Goal: Task Accomplishment & Management: Use online tool/utility

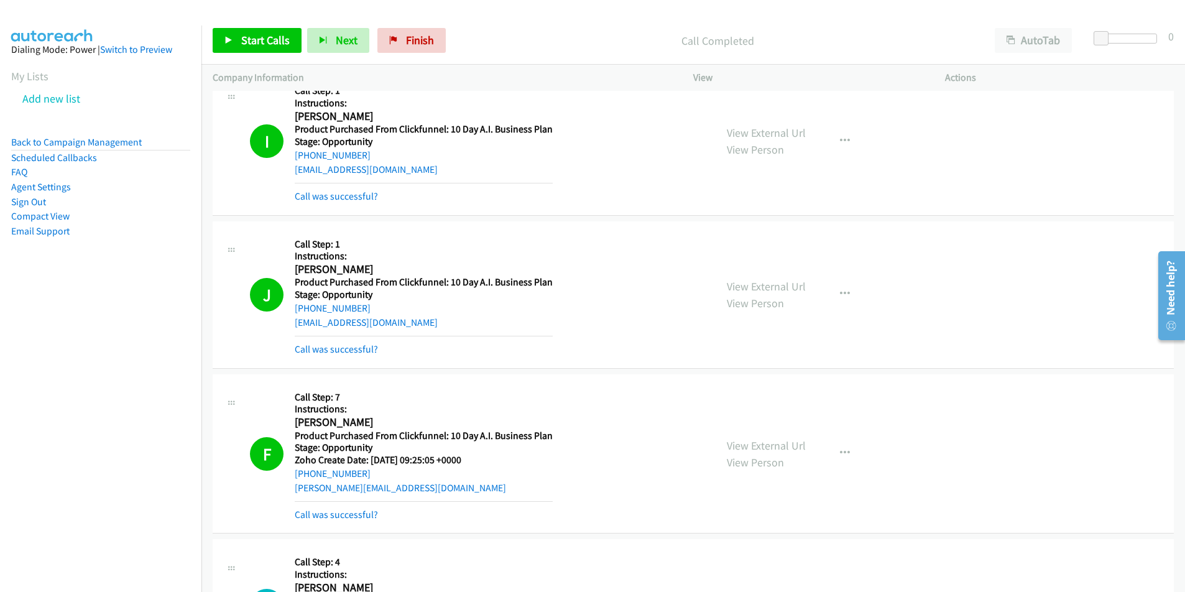
scroll to position [5972, 0]
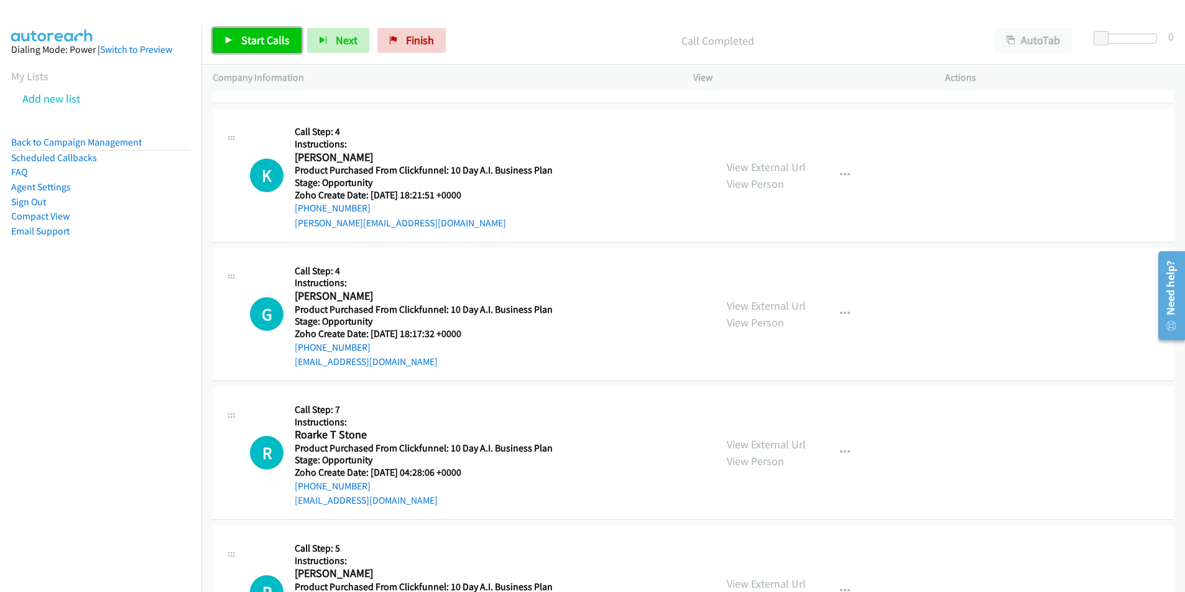
click at [234, 39] on link "Start Calls" at bounding box center [257, 40] width 89 height 25
click at [319, 47] on button "Next" at bounding box center [318, 40] width 62 height 25
click at [252, 42] on span "Pause" at bounding box center [255, 40] width 28 height 14
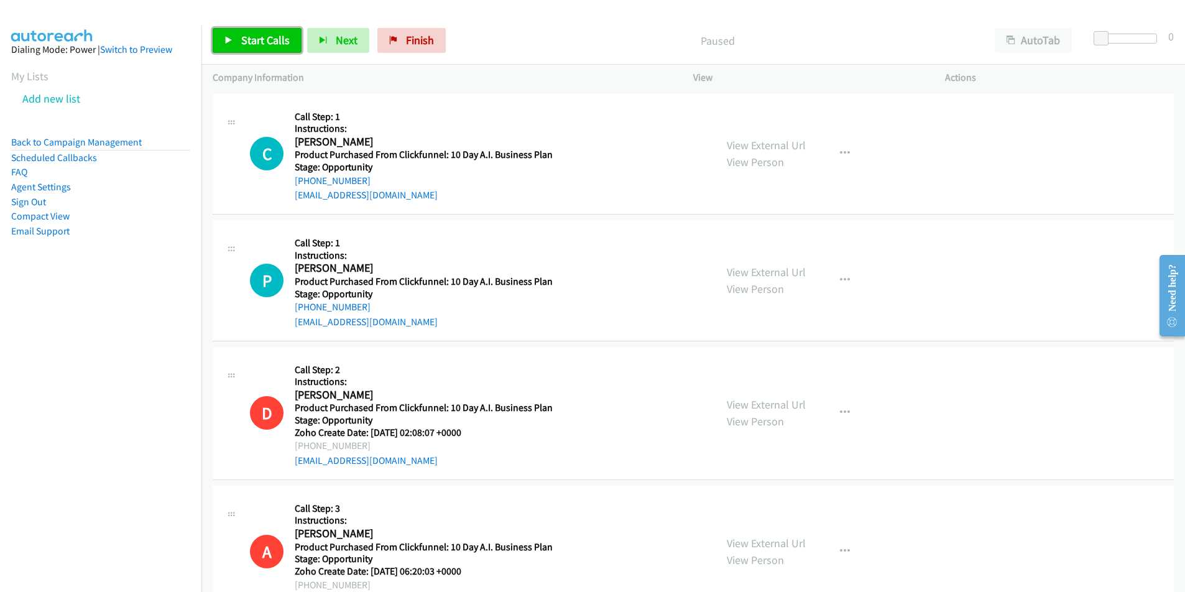
click at [261, 42] on span "Start Calls" at bounding box center [265, 40] width 48 height 14
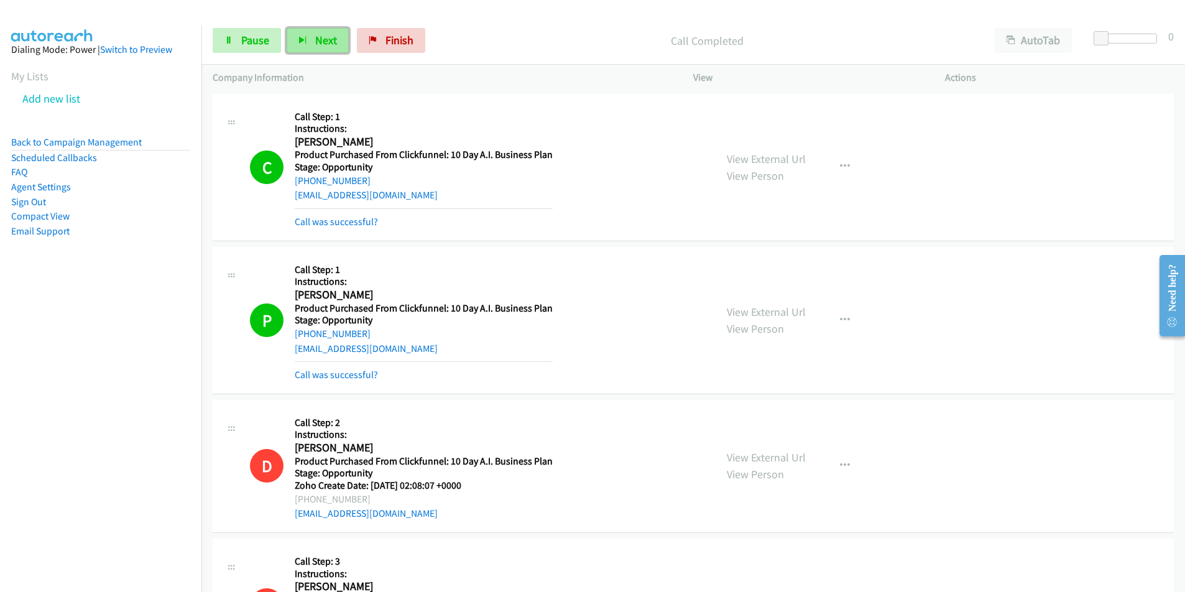
click at [303, 43] on icon "button" at bounding box center [302, 41] width 9 height 9
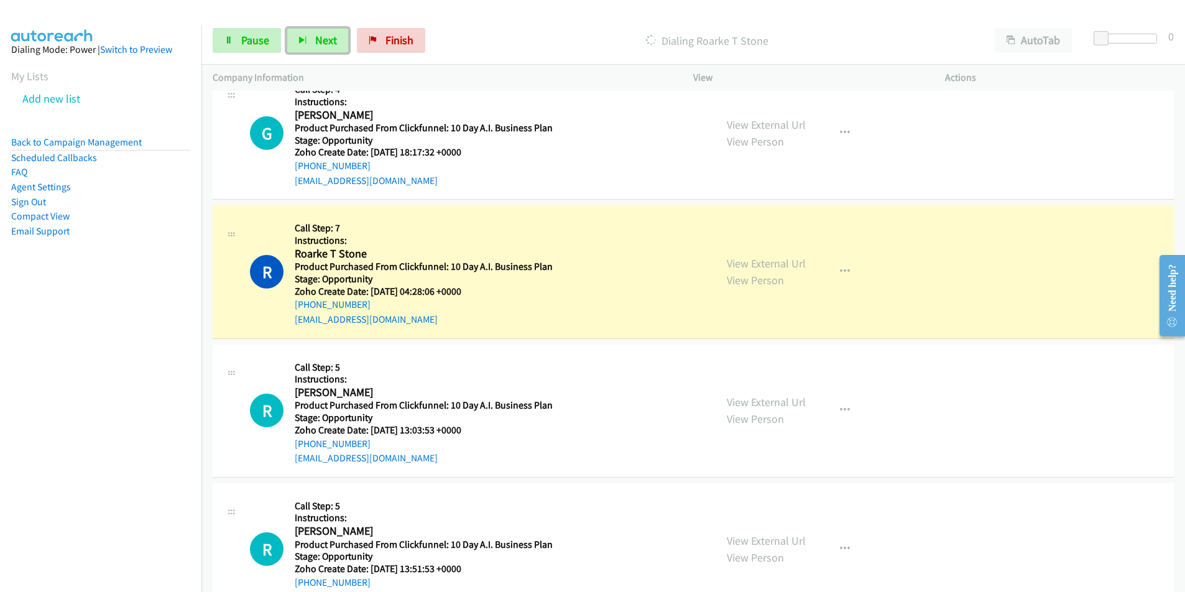
scroll to position [1243, 0]
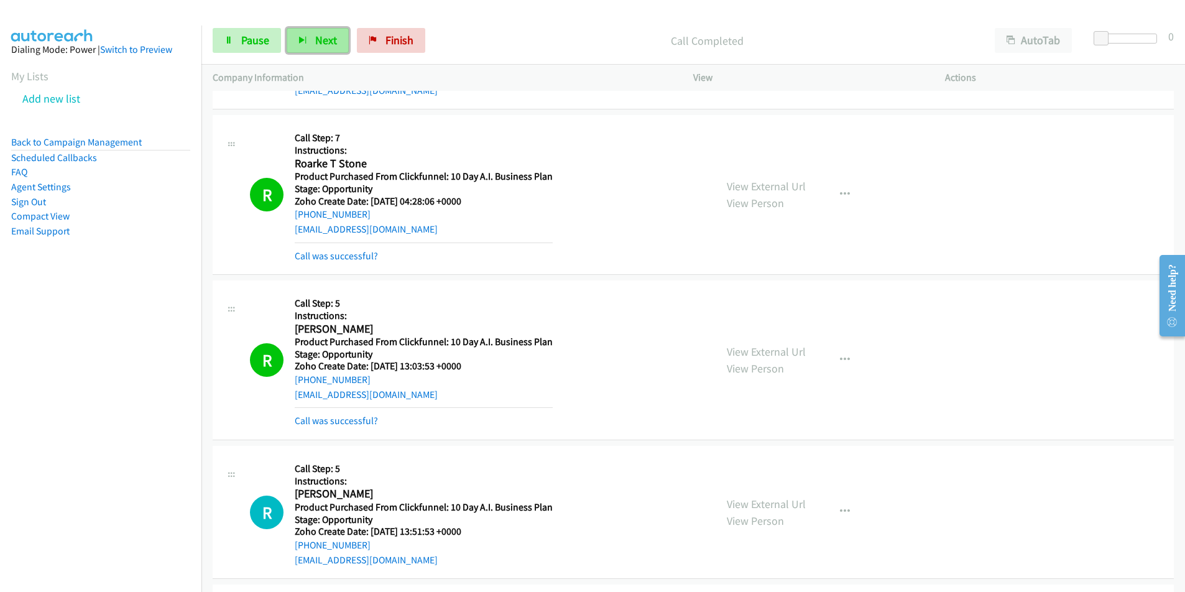
click at [323, 35] on span "Next" at bounding box center [326, 40] width 22 height 14
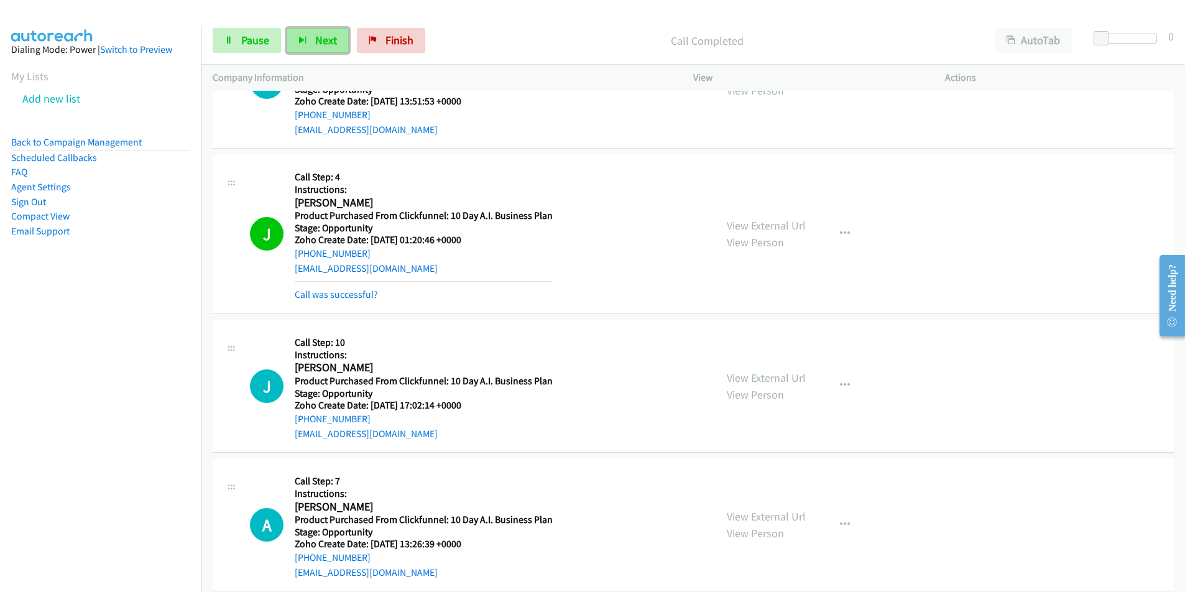
click at [319, 32] on button "Next" at bounding box center [318, 40] width 62 height 25
click at [235, 43] on link "Pause" at bounding box center [247, 40] width 68 height 25
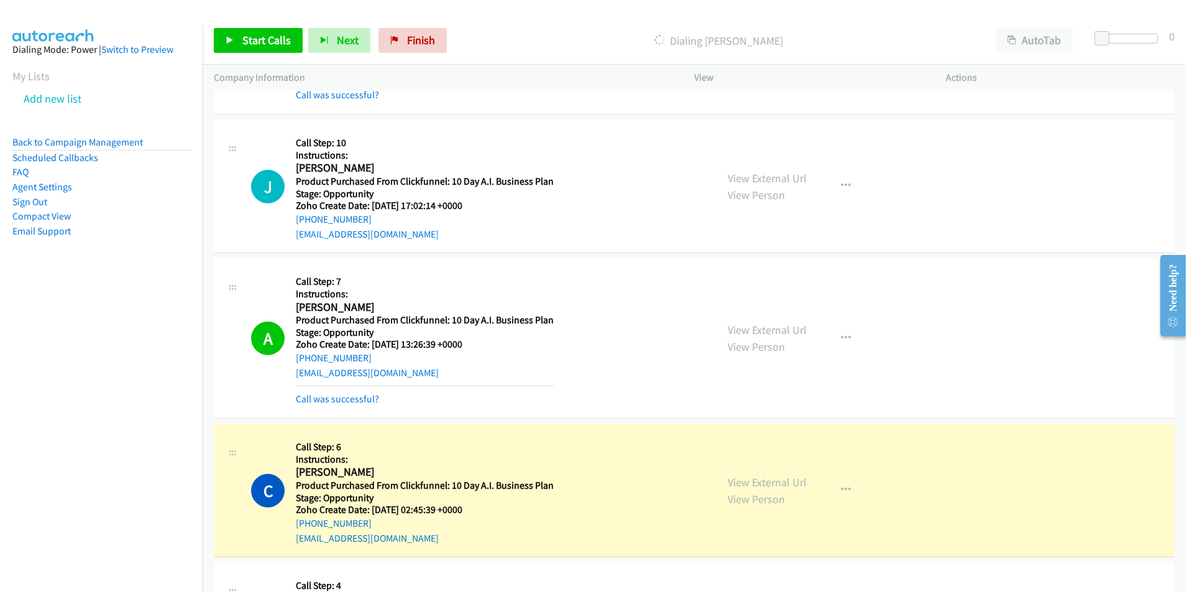
scroll to position [1910, 0]
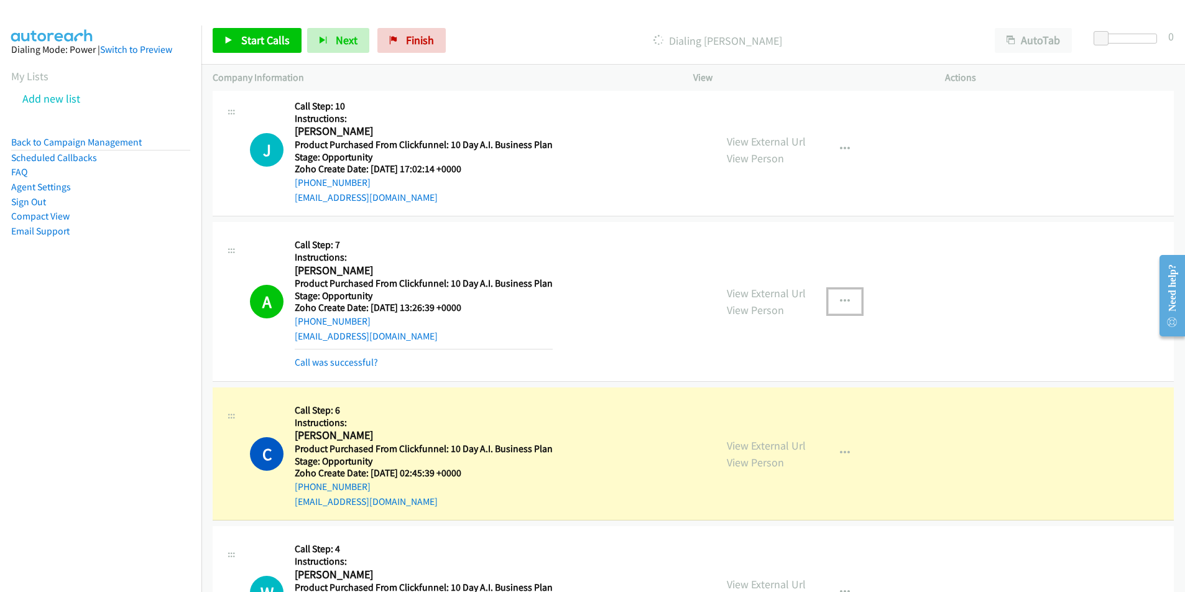
click at [842, 300] on icon "button" at bounding box center [845, 302] width 10 height 10
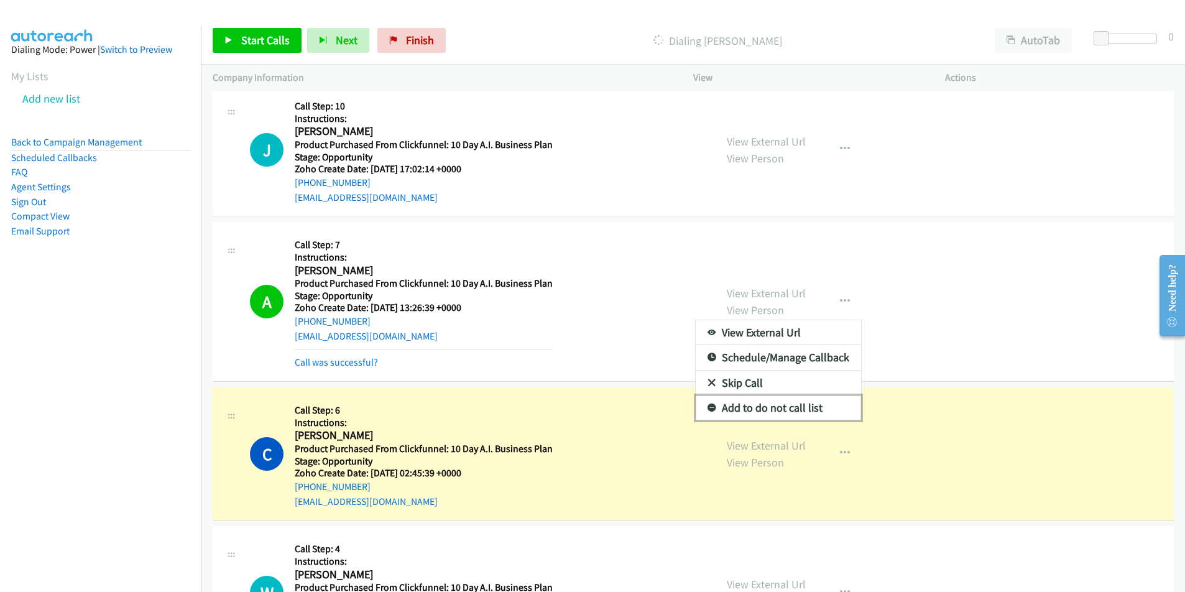
click at [784, 408] on link "Add to do not call list" at bounding box center [778, 407] width 165 height 25
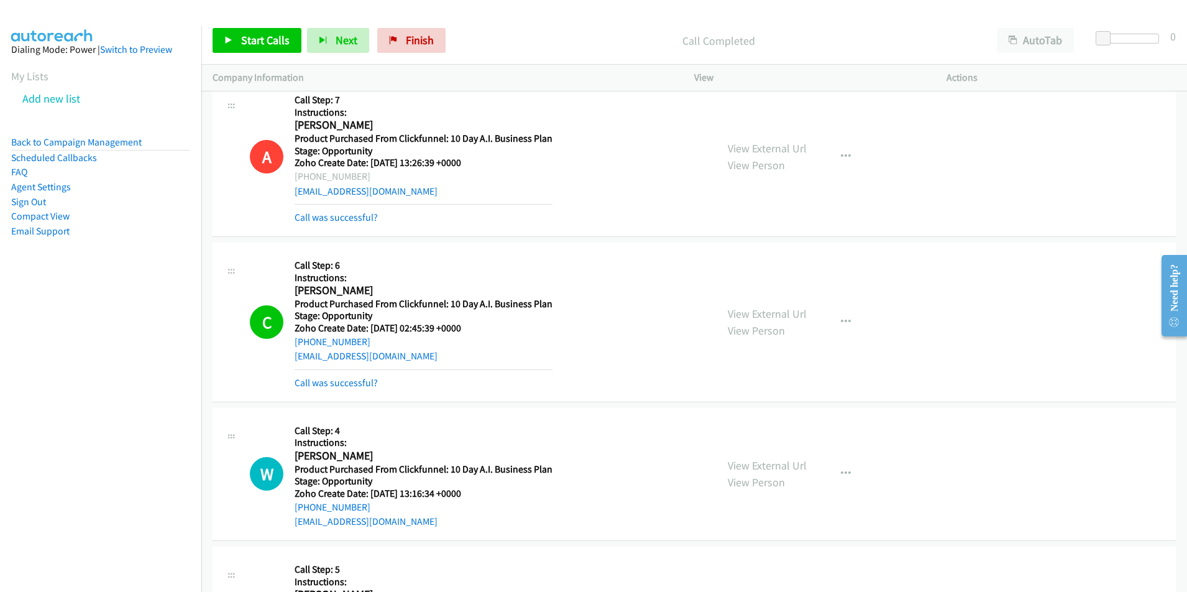
scroll to position [2037, 0]
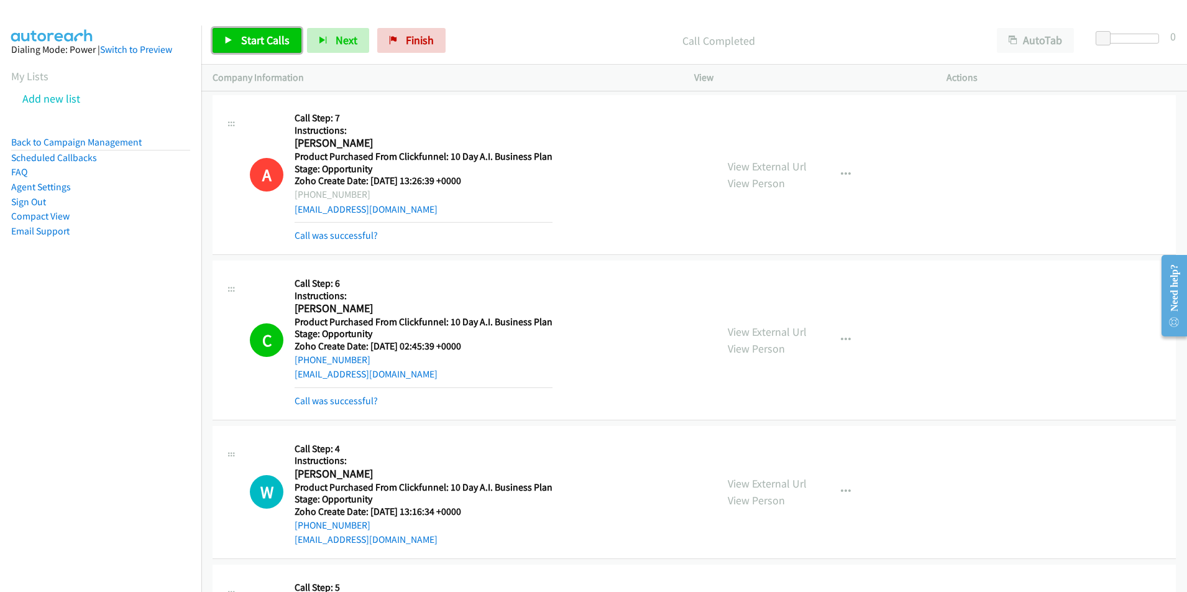
click at [274, 40] on span "Start Calls" at bounding box center [265, 40] width 48 height 14
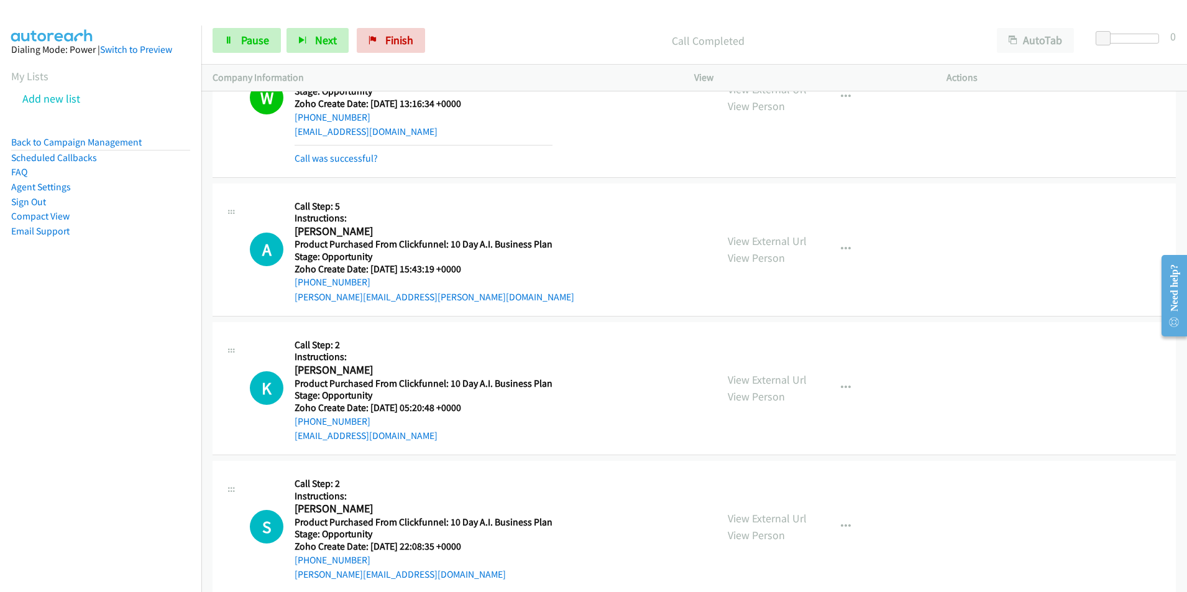
scroll to position [2460, 0]
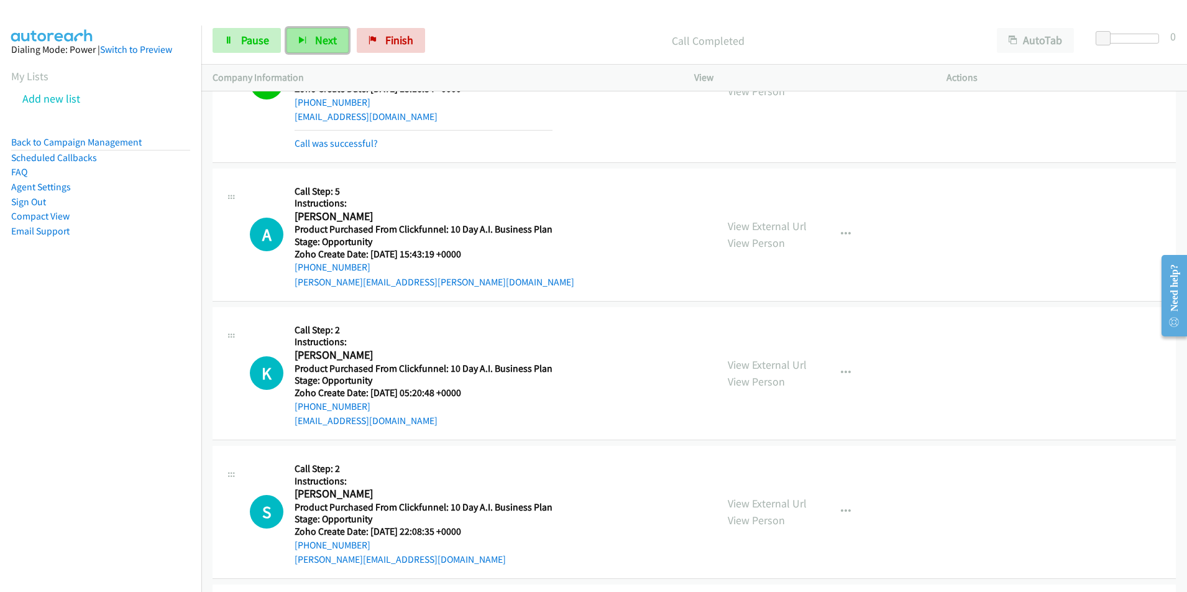
click at [324, 41] on span "Next" at bounding box center [326, 40] width 22 height 14
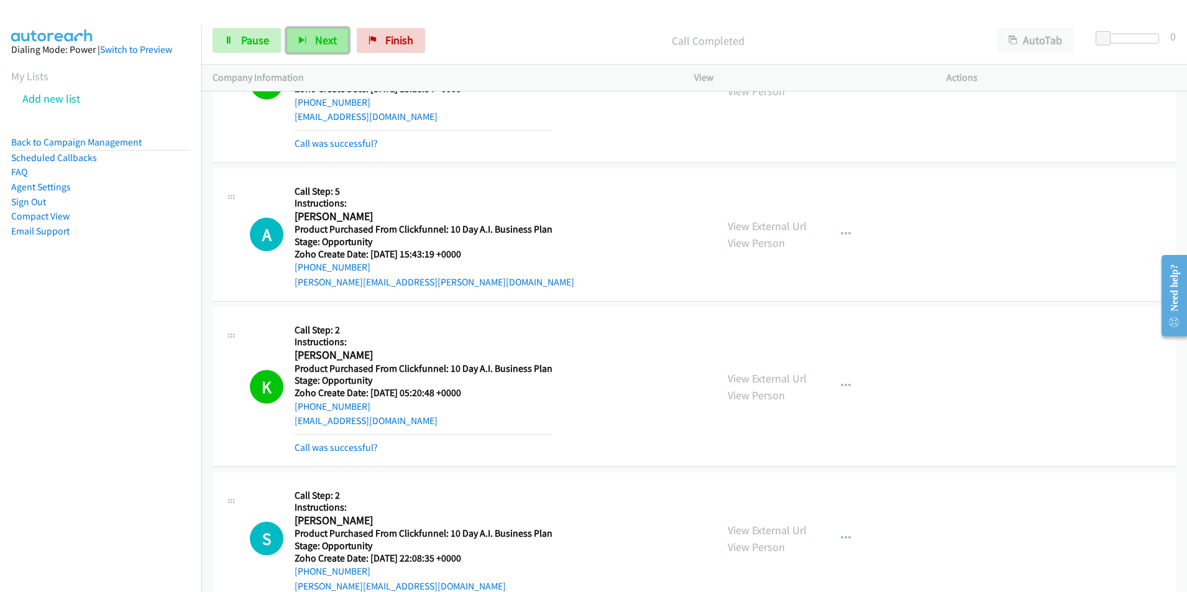
click at [321, 38] on span "Next" at bounding box center [326, 40] width 22 height 14
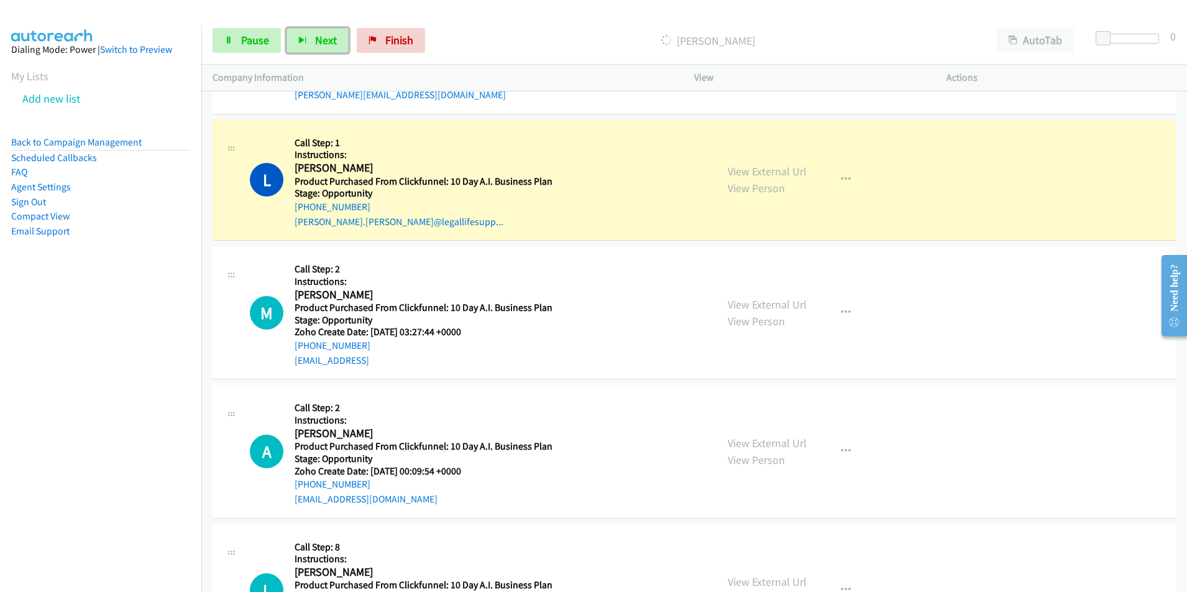
scroll to position [2957, 0]
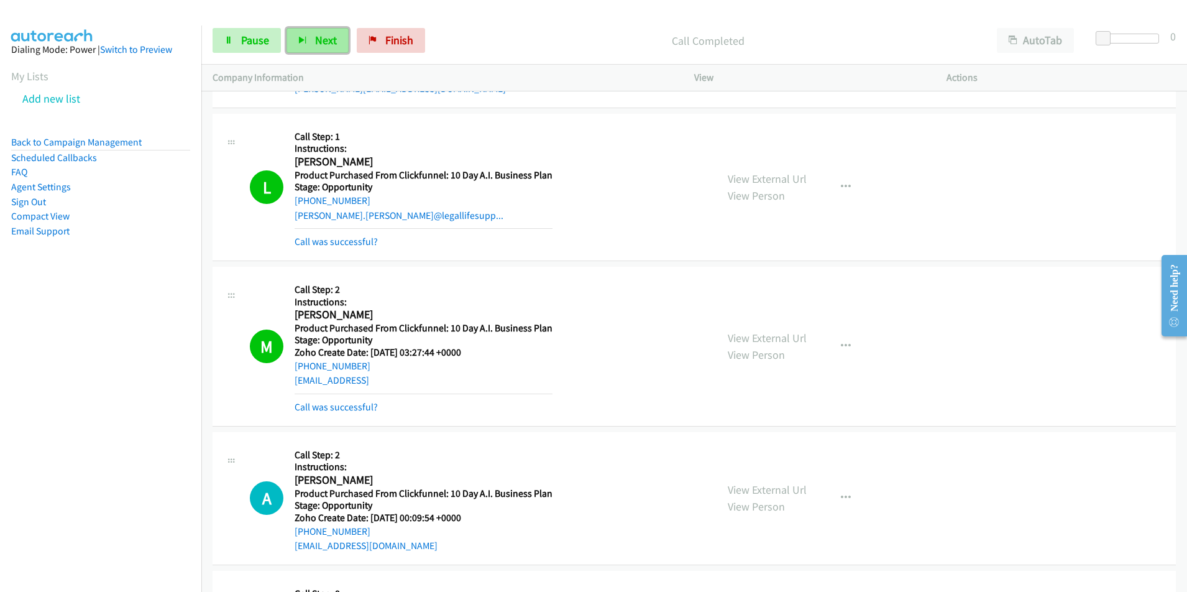
click at [320, 38] on span "Next" at bounding box center [326, 40] width 22 height 14
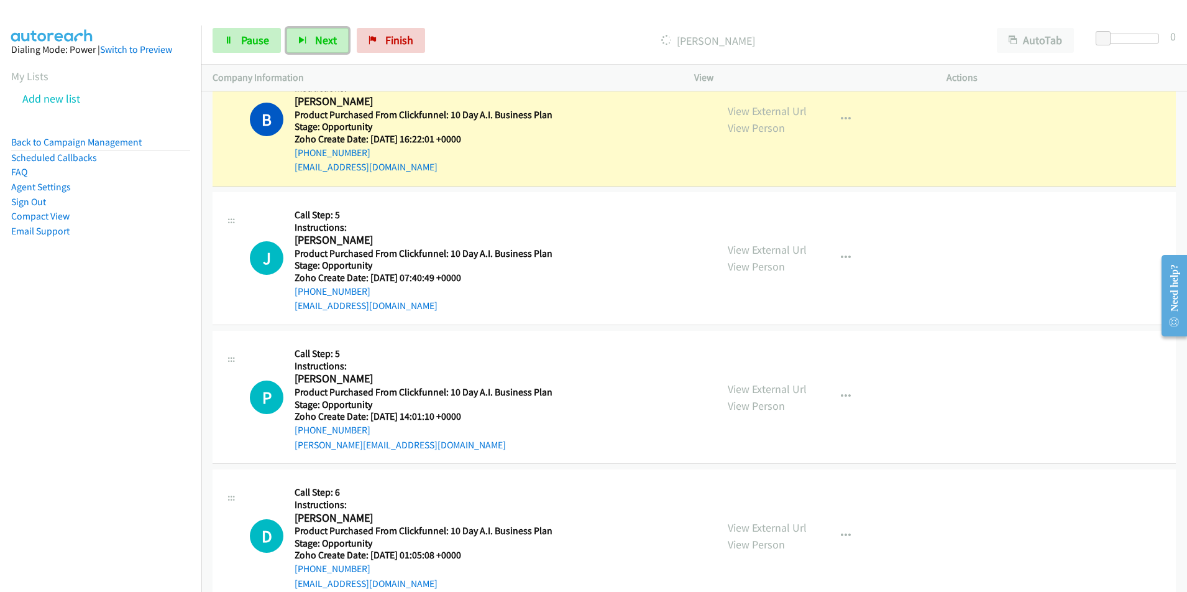
scroll to position [3645, 0]
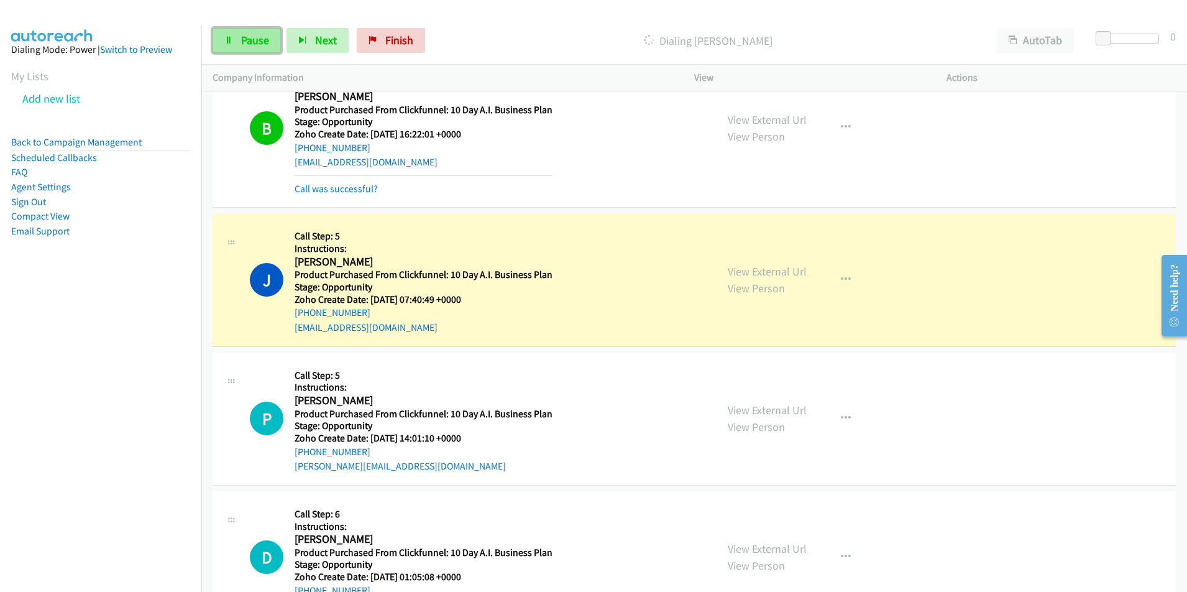
click at [254, 46] on span "Pause" at bounding box center [255, 40] width 28 height 14
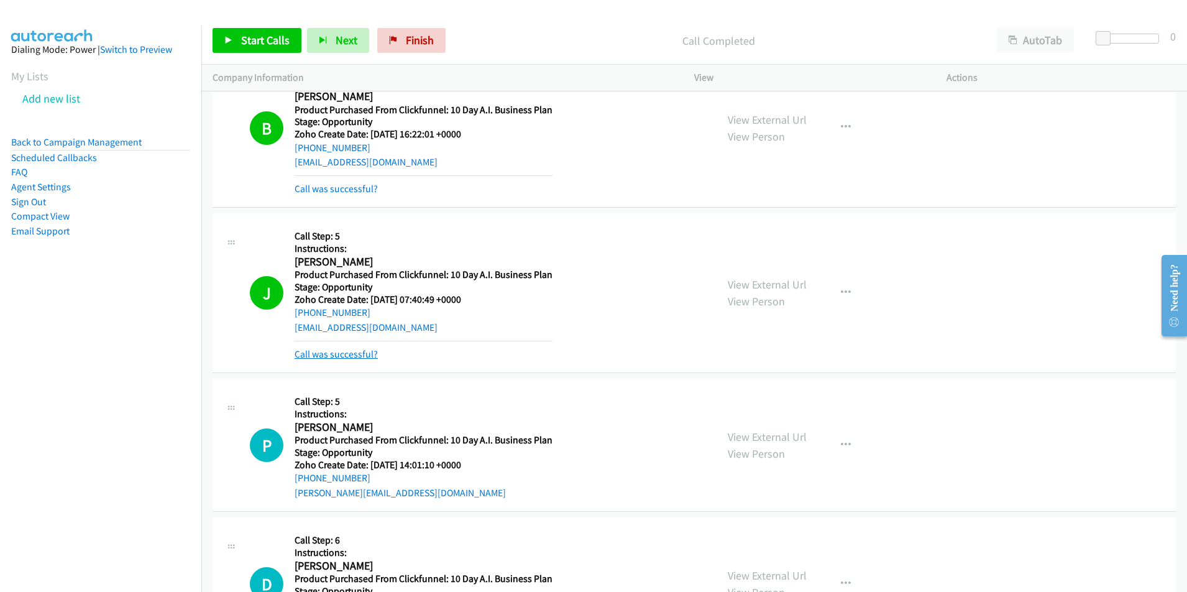
click at [357, 352] on link "Call was successful?" at bounding box center [336, 354] width 83 height 12
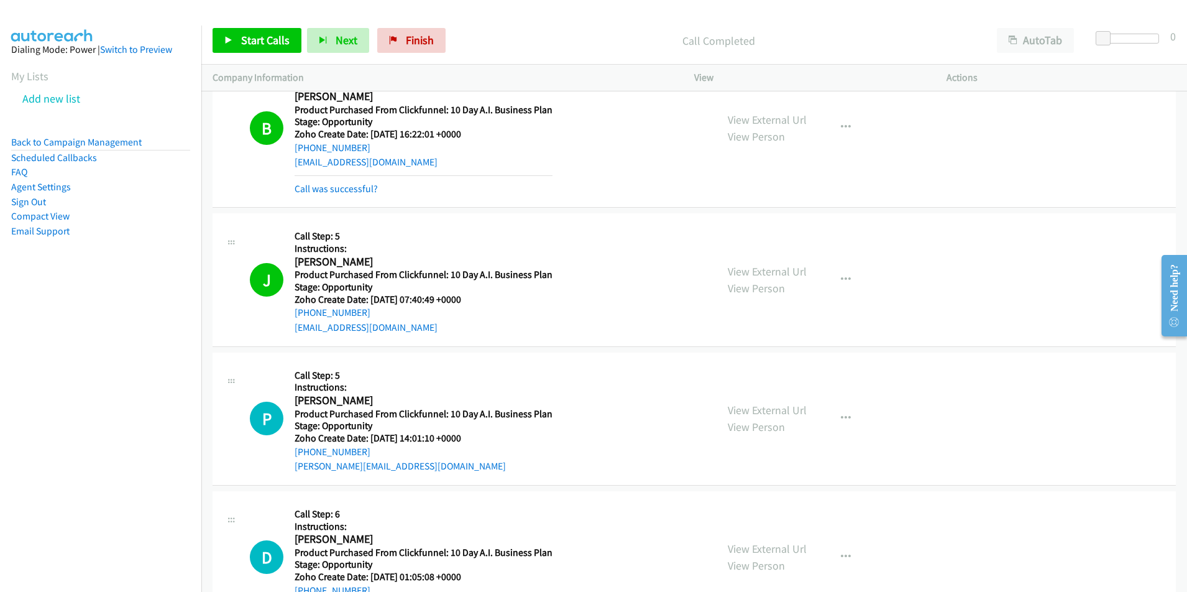
click at [408, 326] on div "[EMAIL_ADDRESS][DOMAIN_NAME]" at bounding box center [424, 327] width 258 height 15
click at [405, 329] on div "[EMAIL_ADDRESS][DOMAIN_NAME]" at bounding box center [424, 327] width 258 height 15
drag, startPoint x: 397, startPoint y: 329, endPoint x: 275, endPoint y: 328, distance: 121.8
click at [275, 328] on div "J Callback Scheduled Call Step: 5 Instructions: [PERSON_NAME] America/New_York …" at bounding box center [478, 279] width 456 height 110
copy link "[EMAIL_ADDRESS][DOMAIN_NAME]"
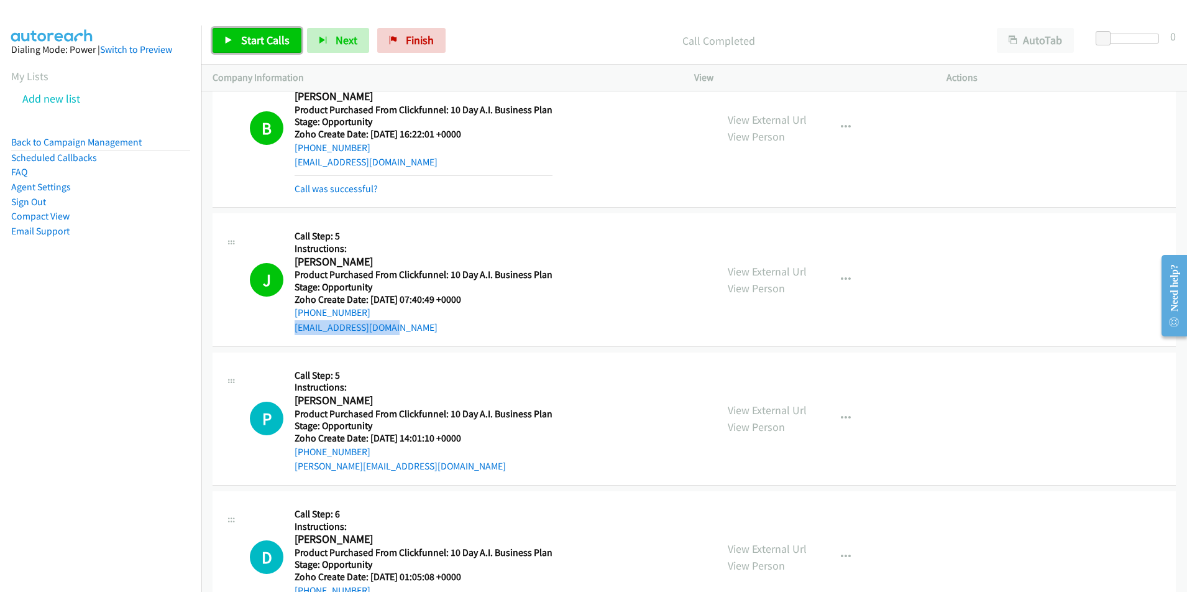
click at [266, 42] on span "Start Calls" at bounding box center [265, 40] width 48 height 14
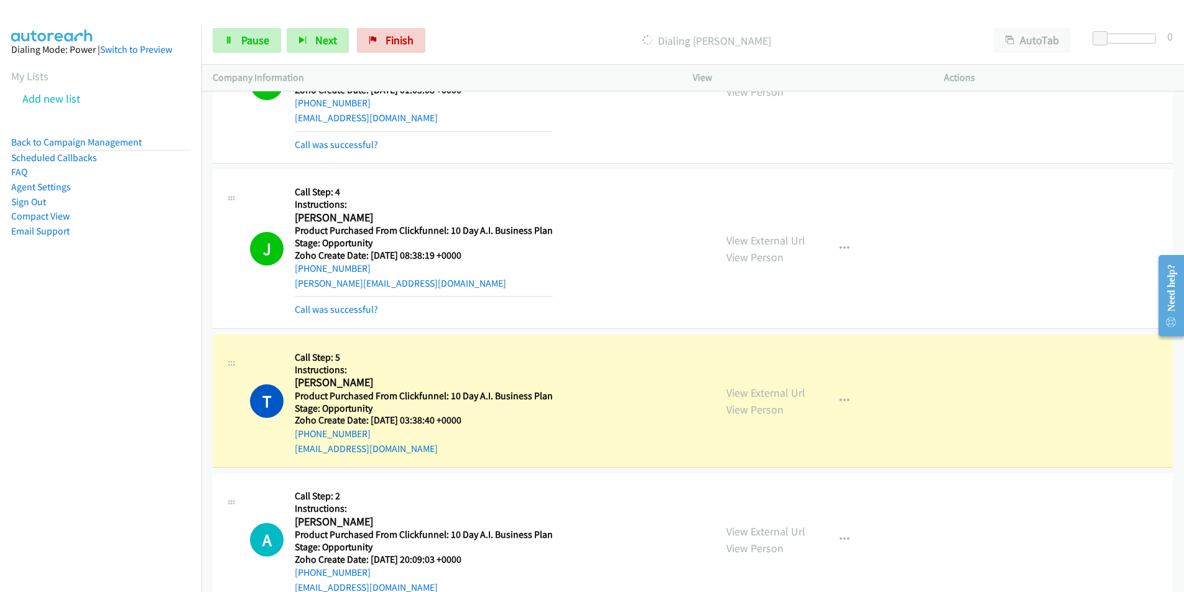
scroll to position [4175, 0]
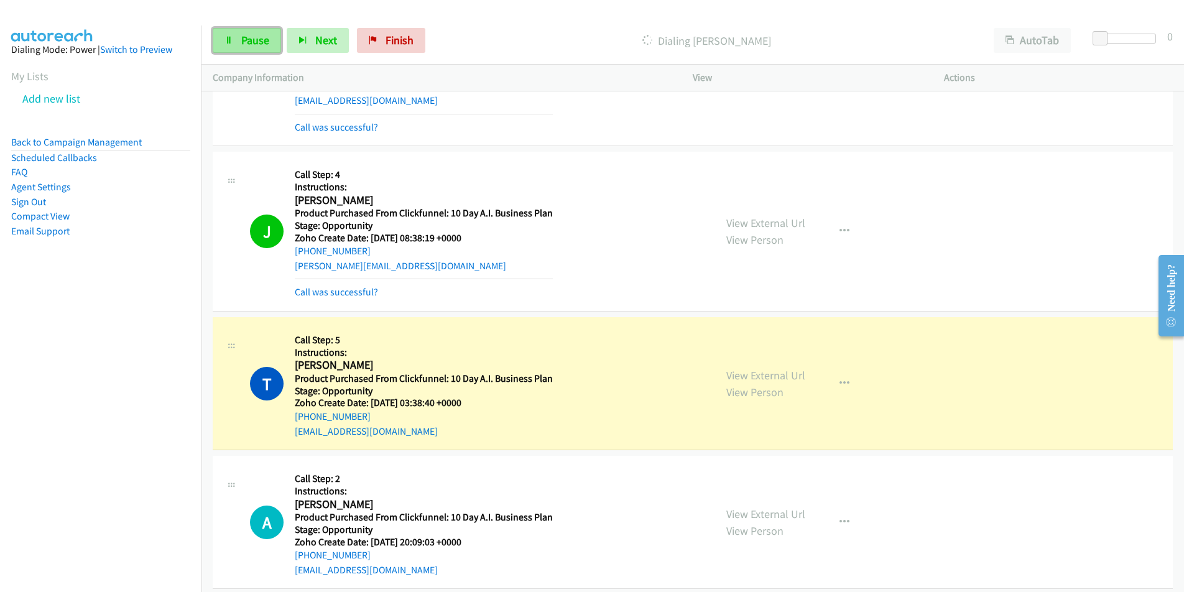
click at [249, 44] on span "Pause" at bounding box center [255, 40] width 28 height 14
